Goal: Check status: Check status

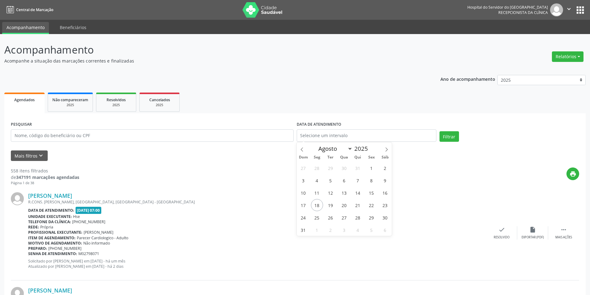
select select "7"
click at [559, 53] on button "Relatórios" at bounding box center [568, 56] width 32 height 11
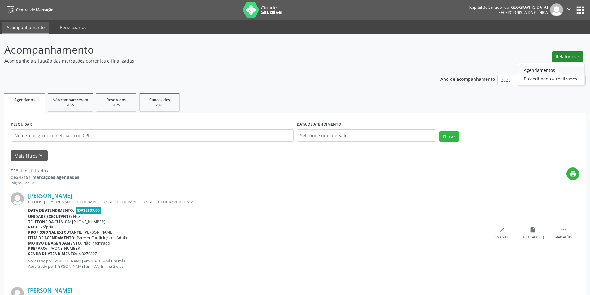
click at [539, 66] on link "Agendamentos" at bounding box center [550, 70] width 67 height 9
select select "7"
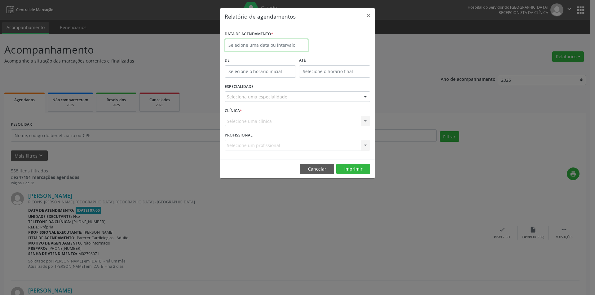
click at [294, 50] on input "text" at bounding box center [267, 45] width 84 height 12
click at [240, 113] on span "18" at bounding box center [245, 115] width 12 height 12
type input "[DATE]"
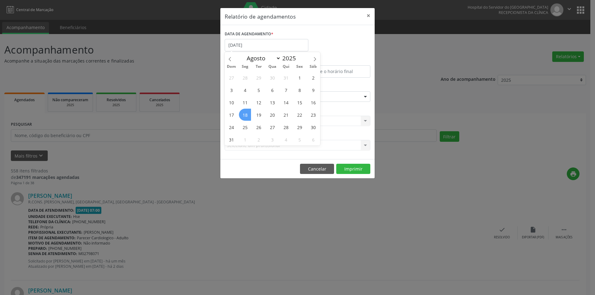
click at [240, 113] on span "18" at bounding box center [245, 115] width 12 height 12
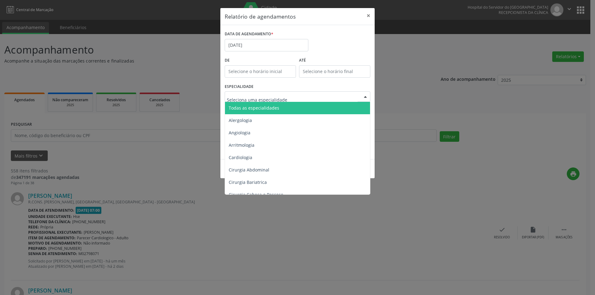
type input "F"
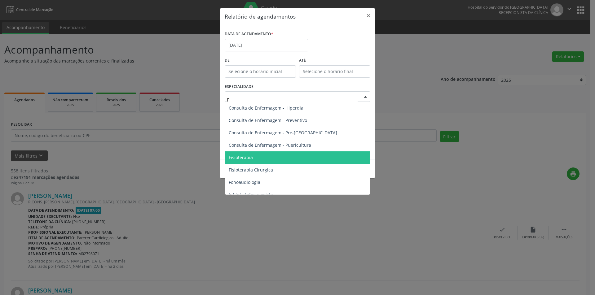
click at [256, 160] on span "Fisioterapia" at bounding box center [297, 157] width 145 height 12
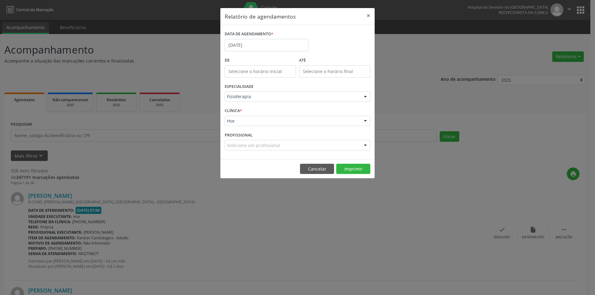
click at [249, 116] on div "Hse" at bounding box center [298, 121] width 146 height 11
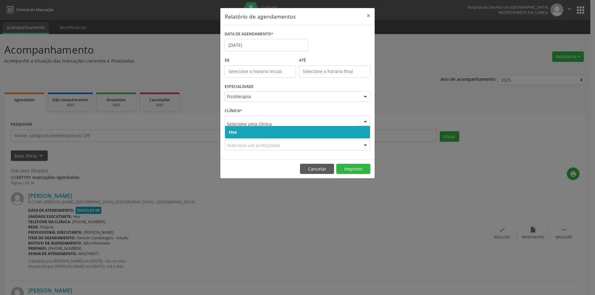
click at [236, 131] on span "Hse" at bounding box center [233, 132] width 8 height 6
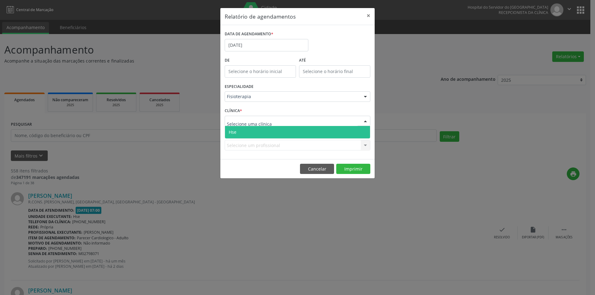
click at [236, 132] on span "Hse" at bounding box center [233, 132] width 8 height 6
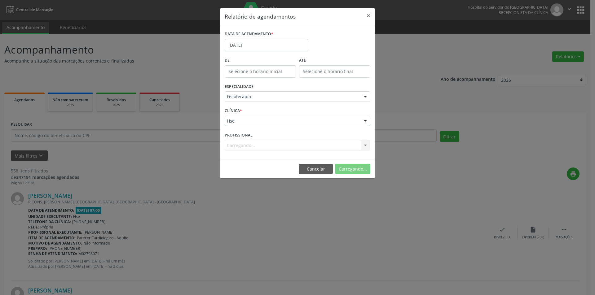
click at [367, 174] on footer "Cancelar Carregando..." at bounding box center [297, 169] width 154 height 20
drag, startPoint x: 367, startPoint y: 174, endPoint x: 351, endPoint y: 168, distance: 16.9
click at [351, 168] on button "Carregando..." at bounding box center [352, 169] width 35 height 11
